Goal: Task Accomplishment & Management: Manage account settings

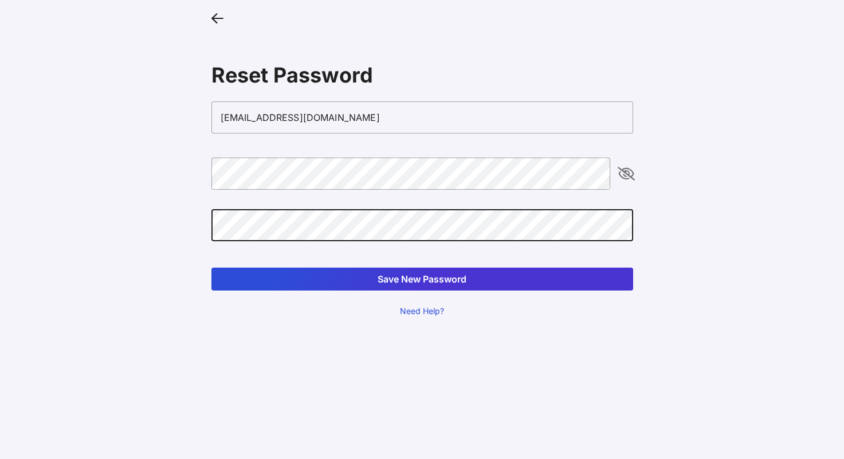
click at [212, 268] on button "Save New Password" at bounding box center [423, 279] width 422 height 23
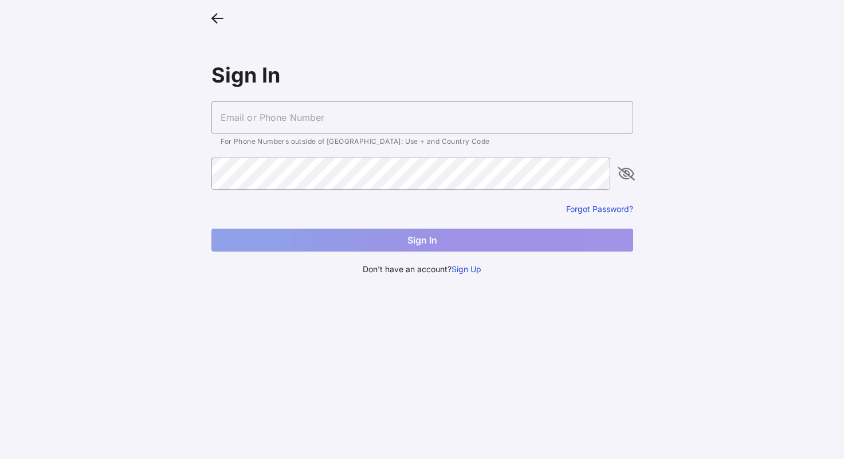
click at [334, 118] on input "text" at bounding box center [423, 117] width 422 height 32
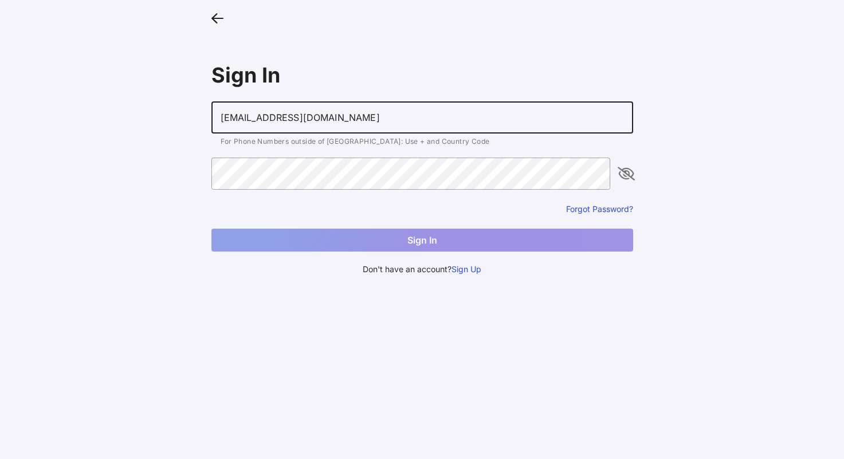
type input "[EMAIL_ADDRESS][DOMAIN_NAME]"
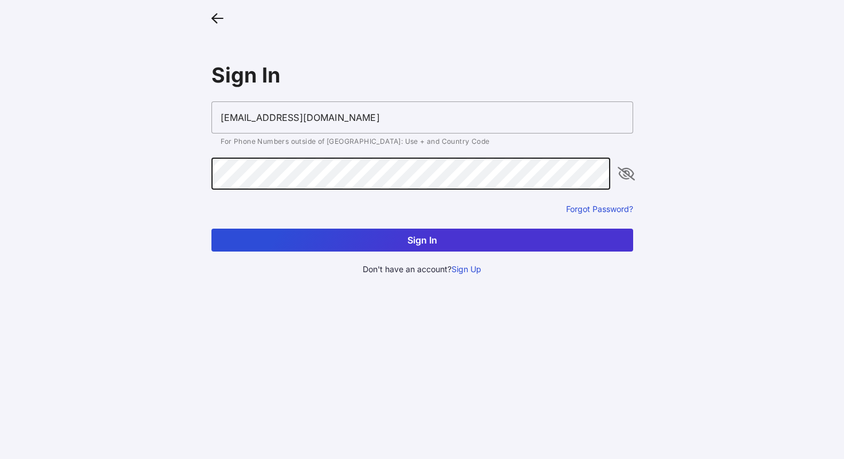
click at [212, 229] on button "Sign In" at bounding box center [423, 240] width 422 height 23
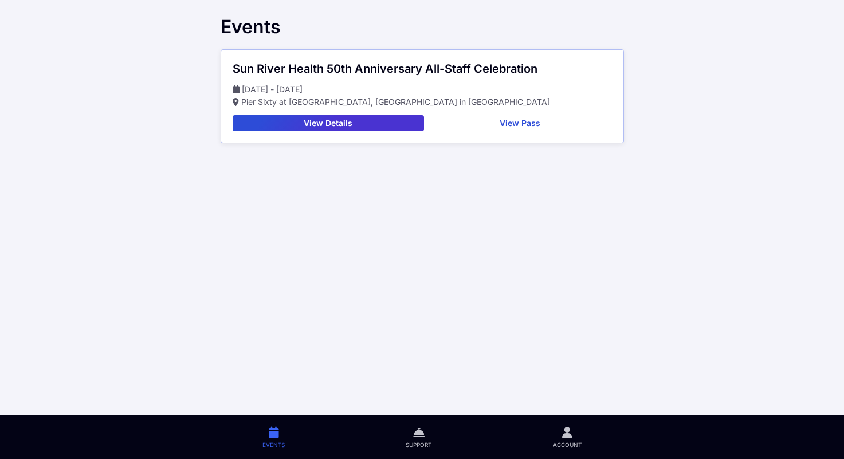
click at [527, 122] on button "View Pass" at bounding box center [520, 123] width 183 height 16
